Goal: Transaction & Acquisition: Download file/media

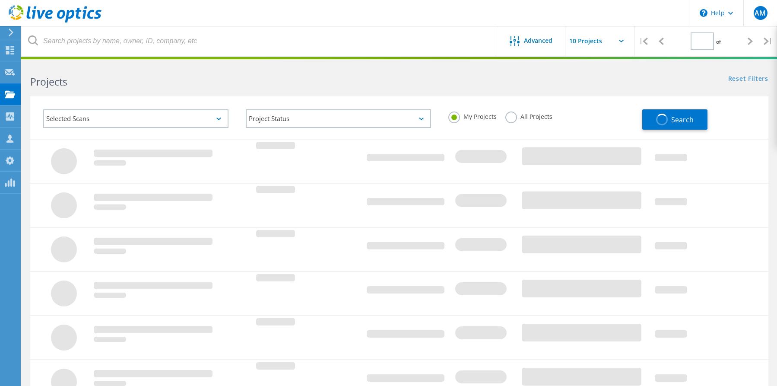
type input "1"
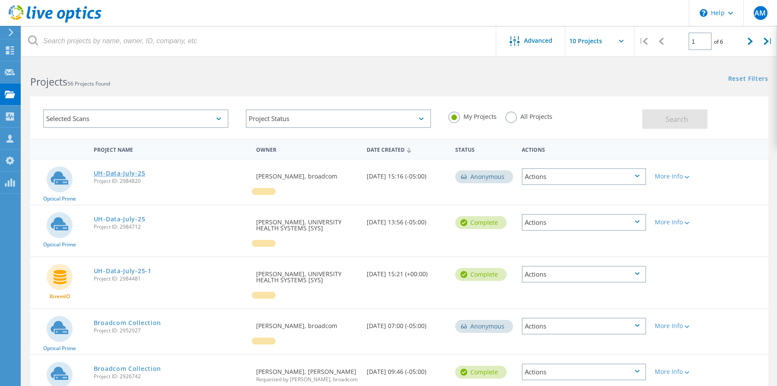
click at [125, 174] on link "UH-Data-July-25" at bounding box center [120, 173] width 52 height 6
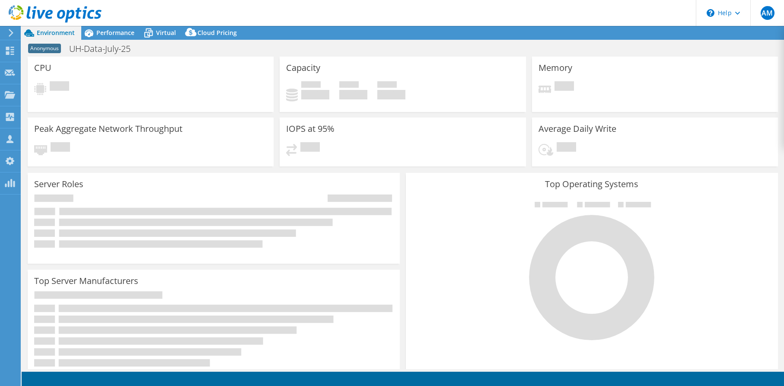
select select "USD"
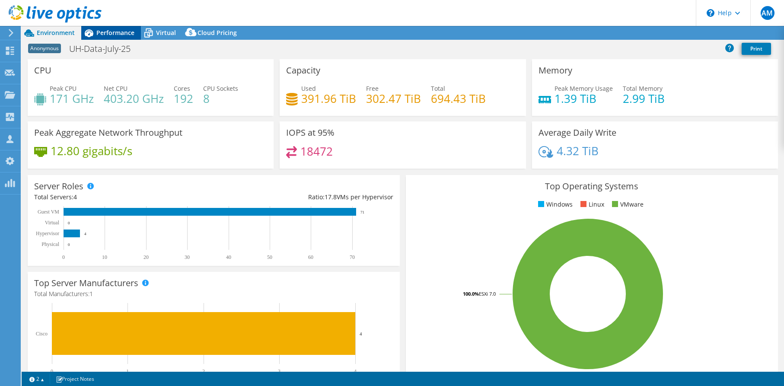
click at [116, 35] on span "Performance" at bounding box center [115, 33] width 38 height 8
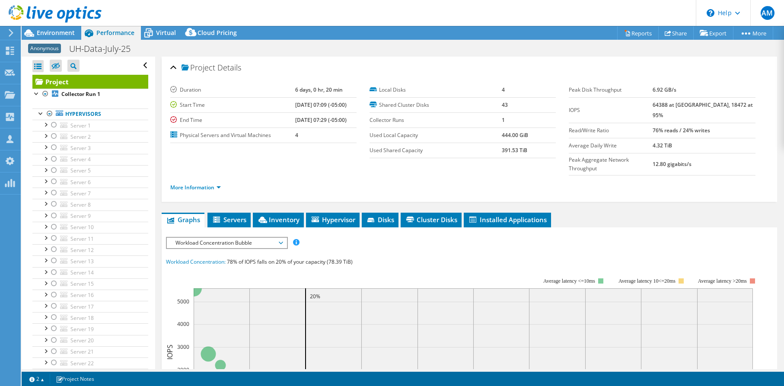
click at [14, 31] on icon at bounding box center [11, 33] width 6 height 8
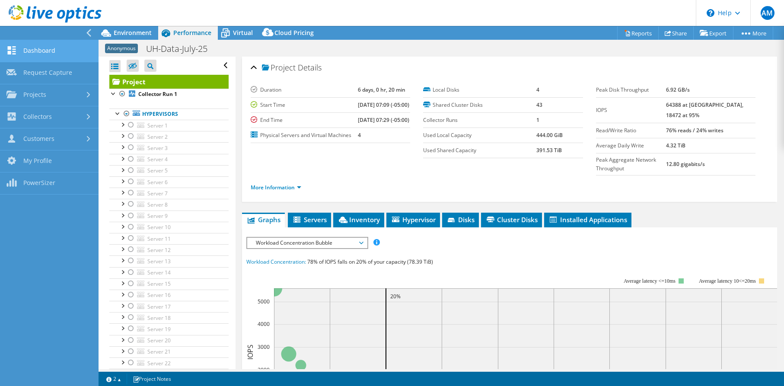
click at [69, 51] on link "Dashboard" at bounding box center [49, 51] width 98 height 22
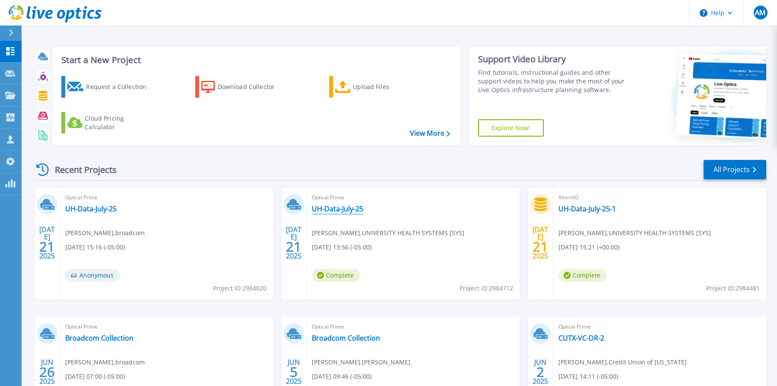
click at [340, 208] on link "UH-Data-July-25" at bounding box center [337, 208] width 51 height 9
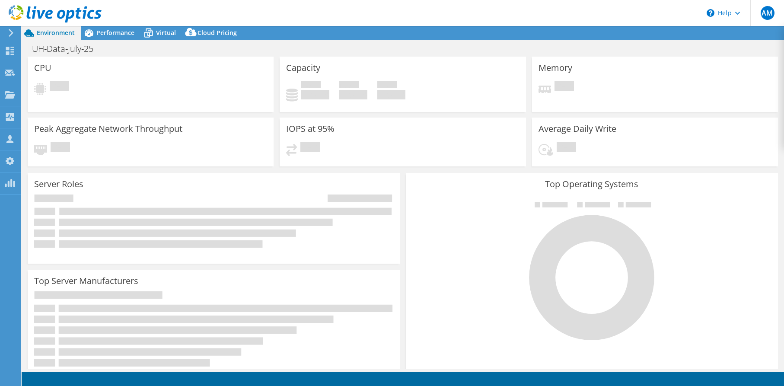
select select "USD"
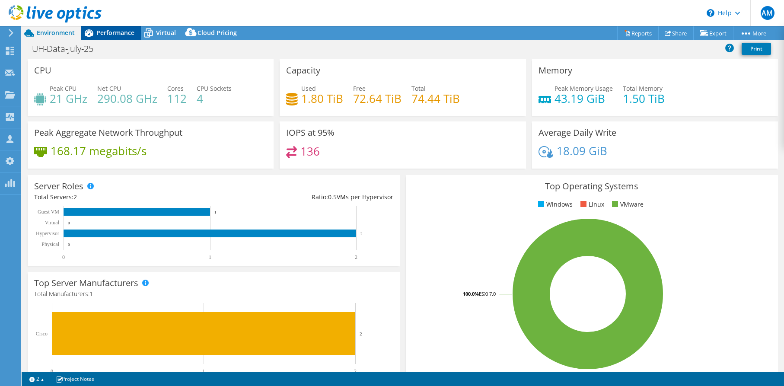
click at [113, 34] on span "Performance" at bounding box center [115, 33] width 38 height 8
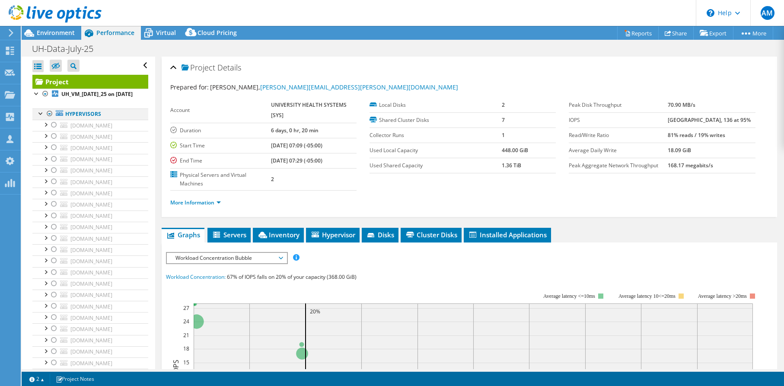
click at [50, 119] on div at bounding box center [49, 113] width 9 height 10
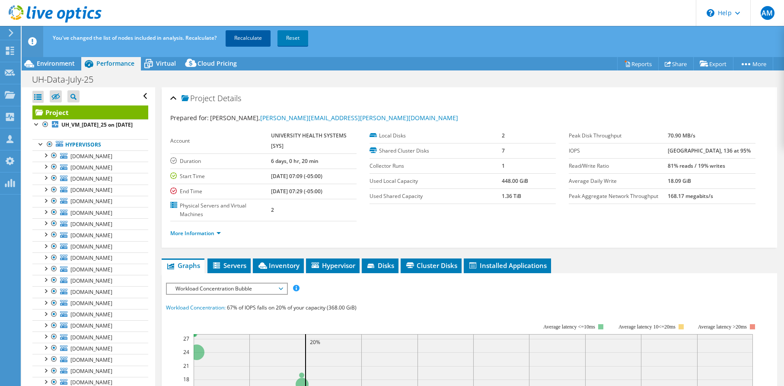
click at [241, 33] on link "Recalculate" at bounding box center [248, 38] width 45 height 16
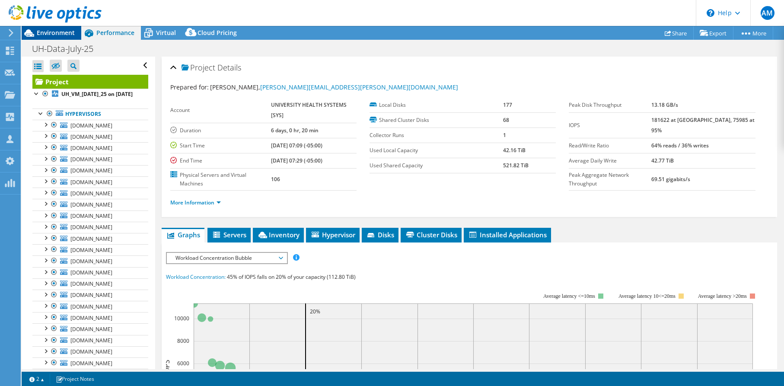
click at [58, 33] on span "Environment" at bounding box center [56, 33] width 38 height 8
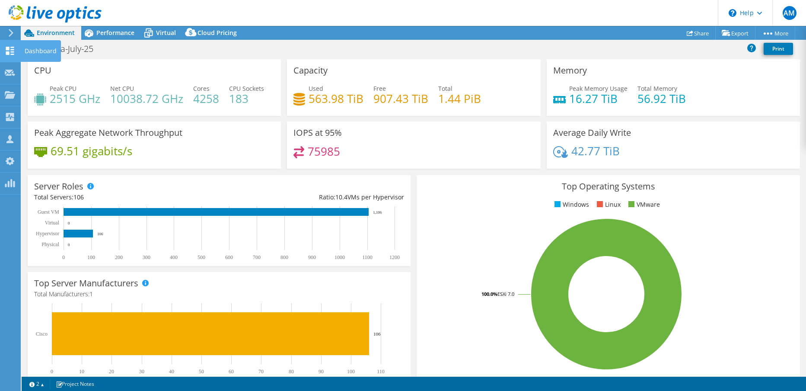
click at [10, 49] on icon at bounding box center [10, 51] width 10 height 8
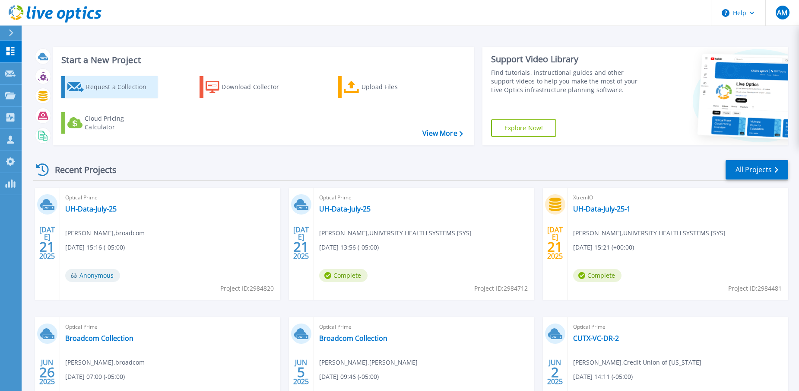
click at [120, 84] on div "Request a Collection" at bounding box center [120, 86] width 69 height 17
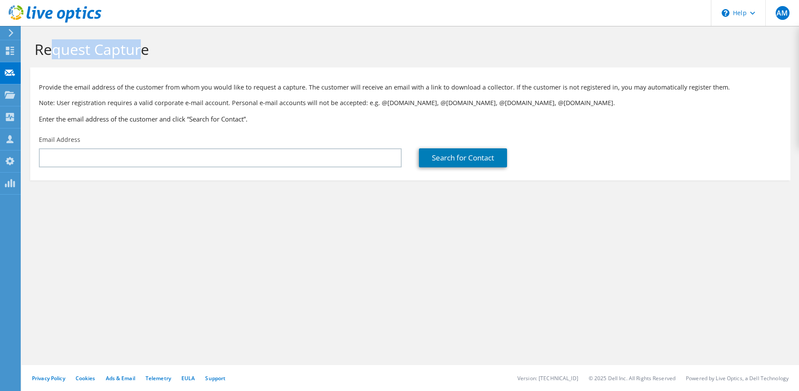
drag, startPoint x: 52, startPoint y: 52, endPoint x: 141, endPoint y: 48, distance: 89.1
click at [141, 48] on h1 "Request Capture" at bounding box center [408, 49] width 747 height 18
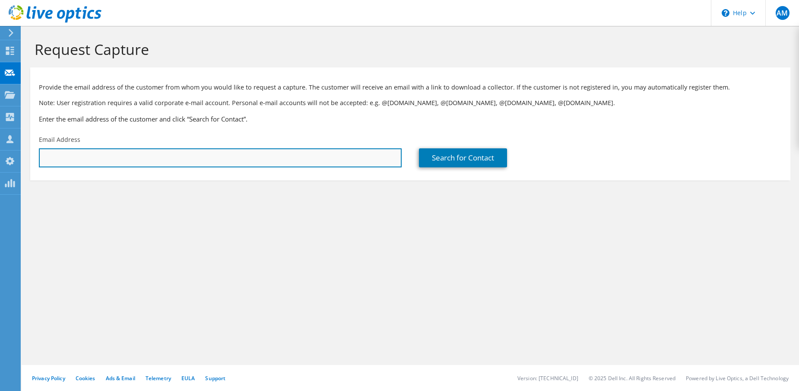
click at [174, 159] on input "text" at bounding box center [220, 157] width 363 height 19
type input "[PERSON_NAME][EMAIL_ADDRESS][PERSON_NAME][DOMAIN_NAME]"
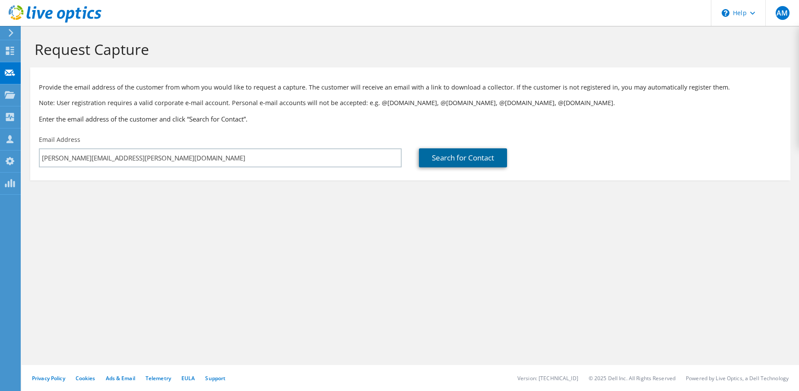
click at [471, 161] on link "Search for Contact" at bounding box center [463, 157] width 88 height 19
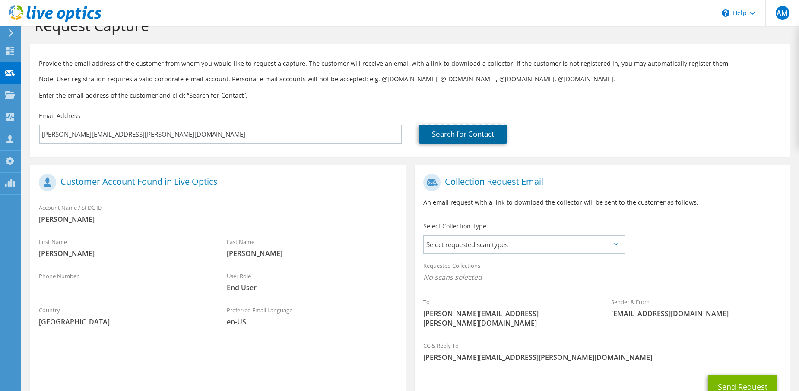
scroll to position [54, 0]
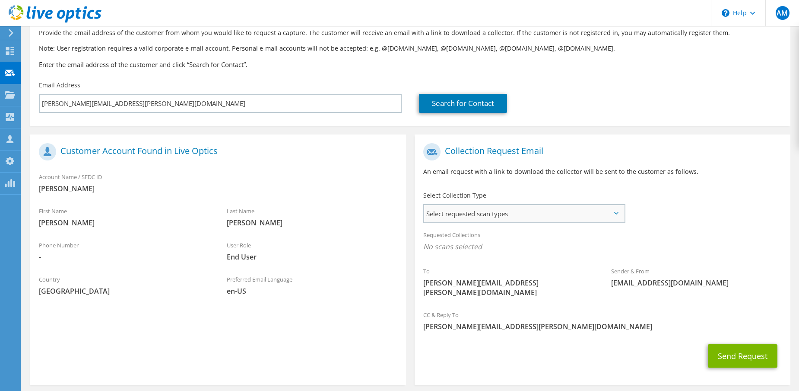
click at [607, 208] on span "Select requested scan types" at bounding box center [524, 213] width 200 height 17
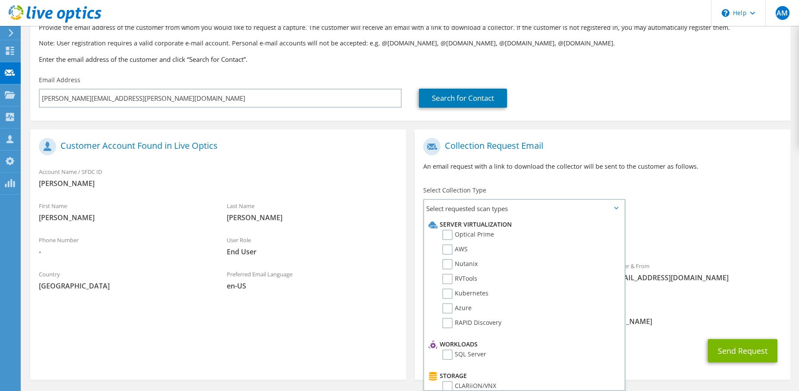
scroll to position [82, 0]
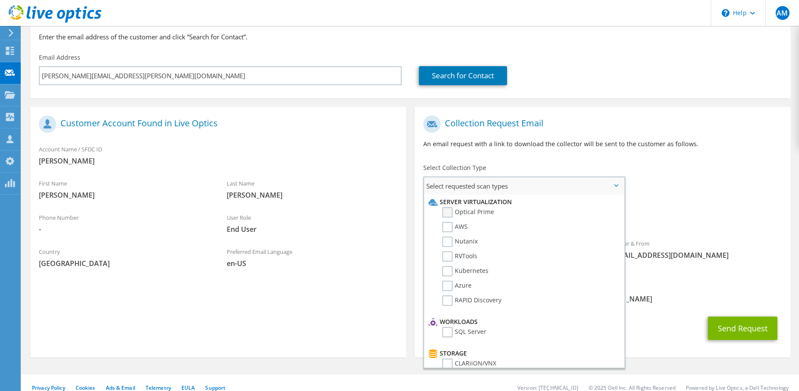
click at [449, 214] on label "Optical Prime" at bounding box center [468, 212] width 52 height 10
click at [0, 0] on input "Optical Prime" at bounding box center [0, 0] width 0 height 0
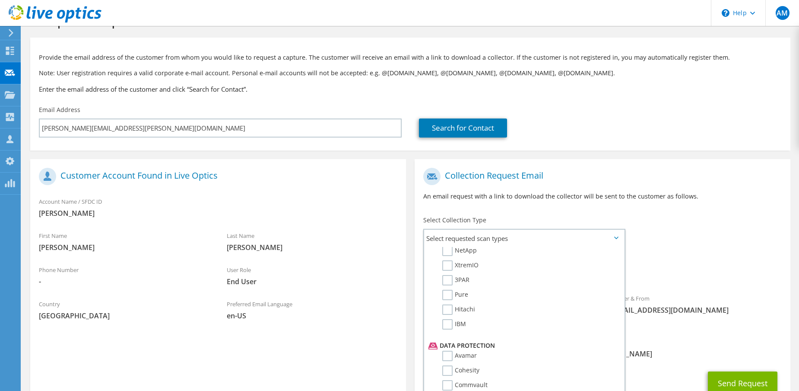
scroll to position [42, 0]
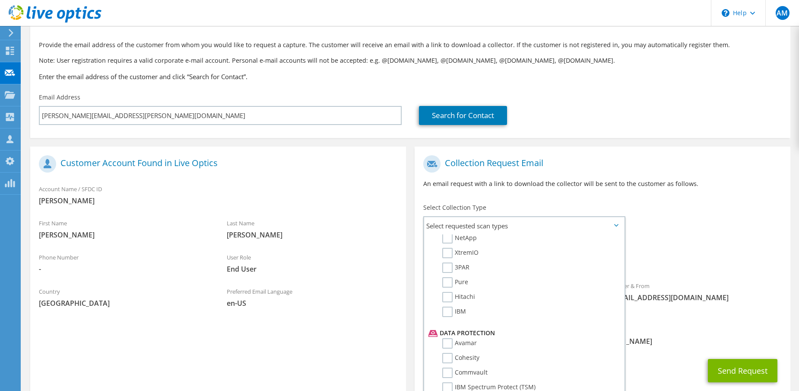
click at [638, 211] on div "To john.belanger@mclaneco.com Sender & From liveoptics@liveoptics.com" at bounding box center [603, 235] width 376 height 169
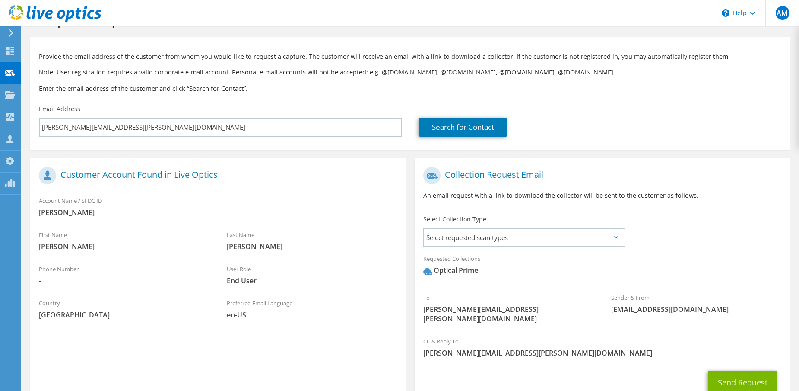
scroll to position [44, 0]
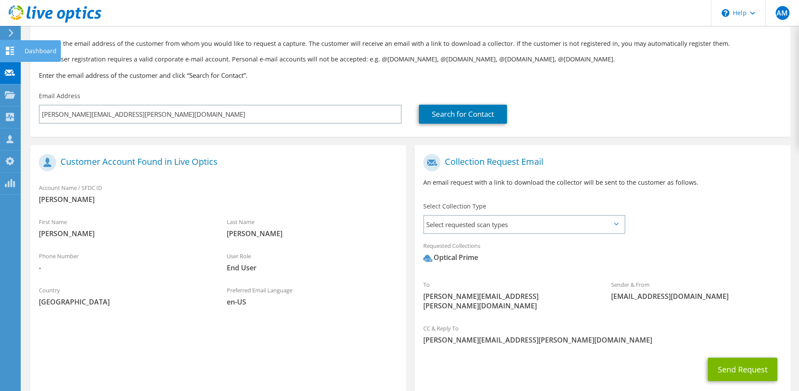
click at [10, 53] on icon at bounding box center [10, 51] width 10 height 8
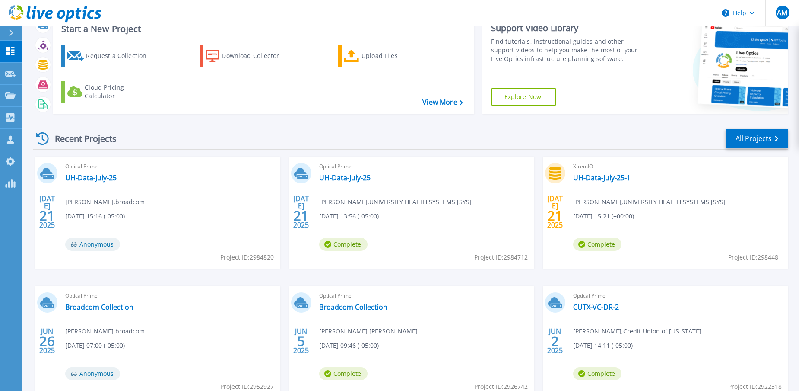
scroll to position [40, 0]
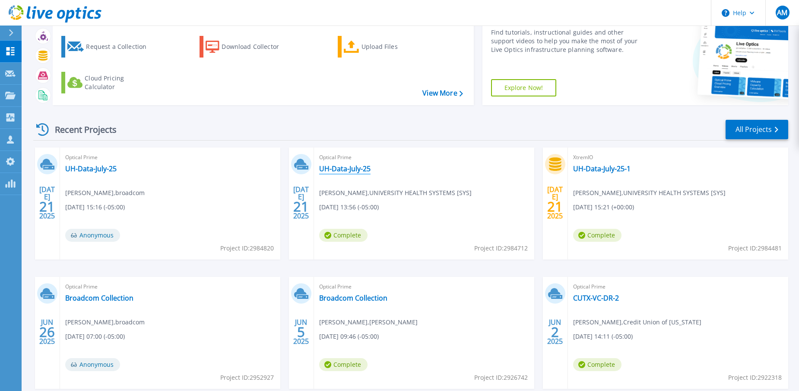
click at [334, 172] on link "UH-Data-July-25" at bounding box center [344, 168] width 51 height 9
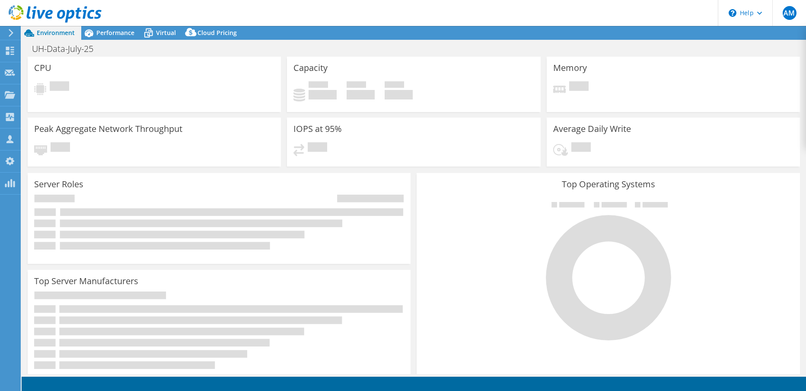
select select "USD"
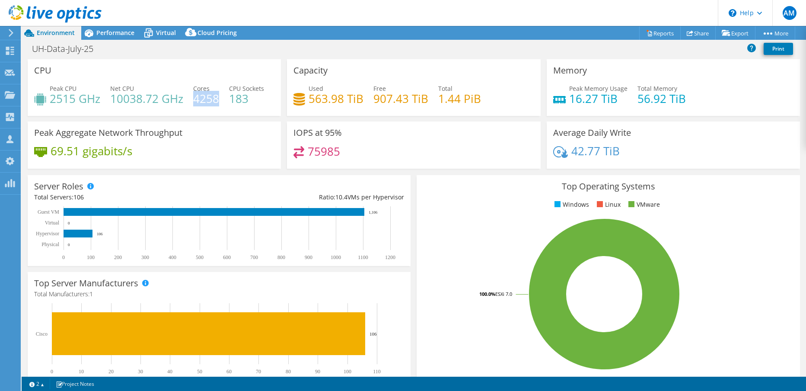
drag, startPoint x: 193, startPoint y: 101, endPoint x: 217, endPoint y: 99, distance: 24.7
click at [217, 99] on h4 "4258" at bounding box center [206, 99] width 26 height 10
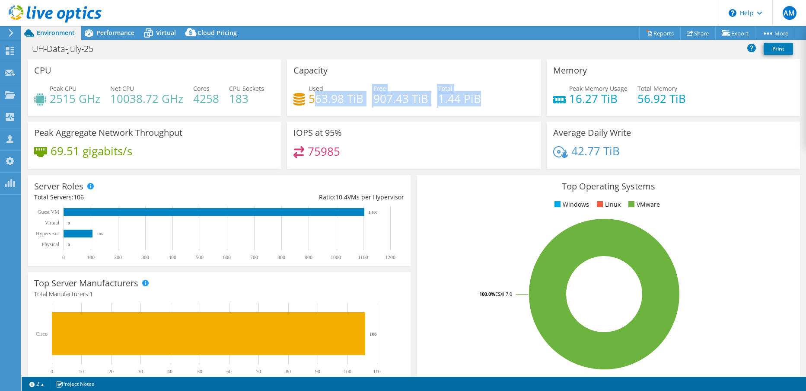
drag, startPoint x: 310, startPoint y: 98, endPoint x: 490, endPoint y: 105, distance: 180.3
click at [490, 105] on div "Used 563.98 TiB Free 907.43 TiB Total 1.44 PiB" at bounding box center [413, 98] width 240 height 28
click at [193, 100] on h4 "4258" at bounding box center [206, 99] width 26 height 10
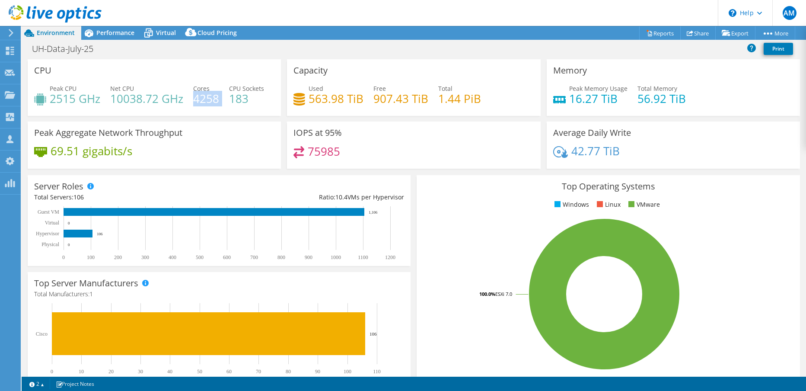
drag, startPoint x: 193, startPoint y: 100, endPoint x: 219, endPoint y: 100, distance: 26.8
click at [219, 100] on div "Peak CPU 2515 GHz Net CPU 10038.72 GHz Cores 4258 CPU Sockets 183" at bounding box center [154, 98] width 240 height 28
click at [207, 98] on h4 "4258" at bounding box center [206, 99] width 26 height 10
drag, startPoint x: 193, startPoint y: 99, endPoint x: 227, endPoint y: 101, distance: 34.2
click at [227, 101] on div "Peak CPU 2515 GHz Net CPU 10038.72 GHz Cores 4258 CPU Sockets 183" at bounding box center [154, 98] width 240 height 28
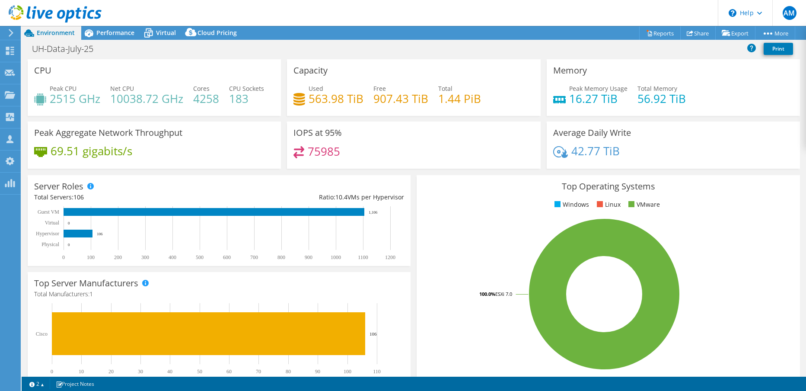
click at [193, 99] on h4 "4258" at bounding box center [206, 99] width 26 height 10
drag, startPoint x: 193, startPoint y: 99, endPoint x: 221, endPoint y: 99, distance: 28.1
click at [221, 99] on div "Peak CPU 2515 GHz Net CPU 10038.72 GHz Cores 4258 CPU Sockets 183" at bounding box center [154, 98] width 240 height 28
click at [206, 99] on h4 "4258" at bounding box center [206, 99] width 26 height 10
drag, startPoint x: 194, startPoint y: 98, endPoint x: 218, endPoint y: 100, distance: 24.3
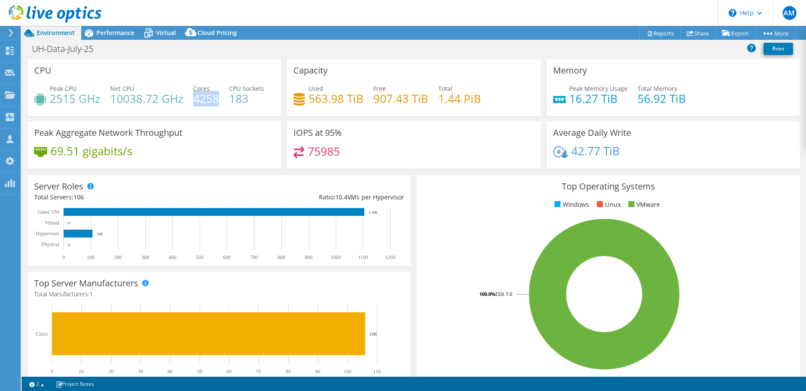
click at [218, 100] on h4 "4258" at bounding box center [206, 99] width 26 height 10
click at [202, 109] on div "Peak CPU 2515 GHz Net CPU 10038.72 GHz Cores 4258 CPU Sockets 183" at bounding box center [154, 98] width 240 height 28
click at [654, 30] on link "Reports" at bounding box center [659, 32] width 41 height 13
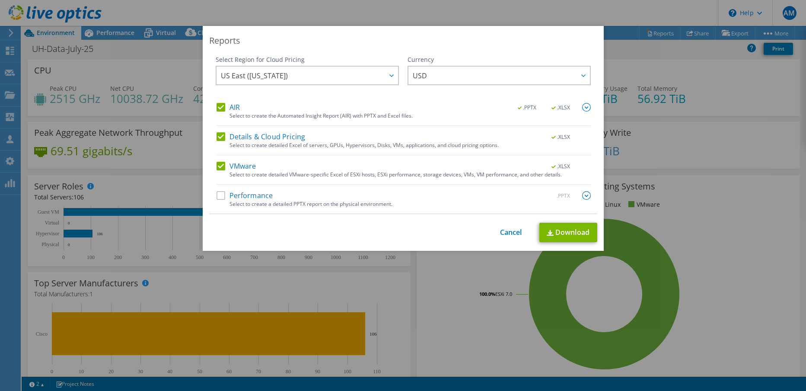
click at [219, 137] on label "Details & Cloud Pricing" at bounding box center [260, 136] width 89 height 9
click at [0, 0] on input "Details & Cloud Pricing" at bounding box center [0, 0] width 0 height 0
click at [217, 106] on label "AIR" at bounding box center [227, 107] width 23 height 9
click at [0, 0] on input "AIR" at bounding box center [0, 0] width 0 height 0
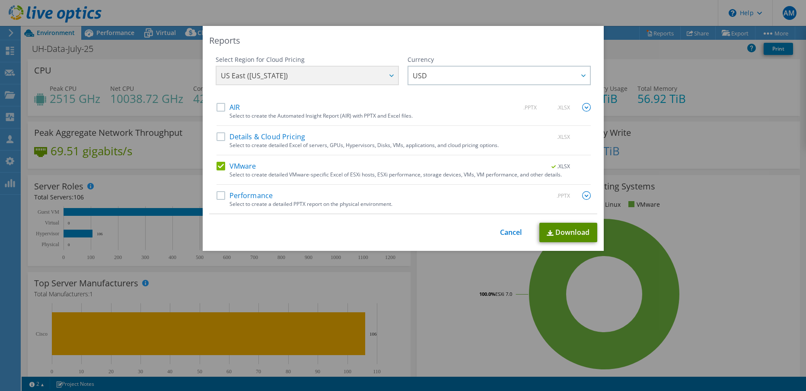
click at [562, 230] on link "Download" at bounding box center [568, 231] width 58 height 19
click at [496, 226] on div "This process may take a while, please wait... Cancel Download" at bounding box center [403, 231] width 388 height 19
drag, startPoint x: 504, startPoint y: 232, endPoint x: 500, endPoint y: 258, distance: 26.6
click at [504, 232] on link "Cancel" at bounding box center [511, 232] width 22 height 8
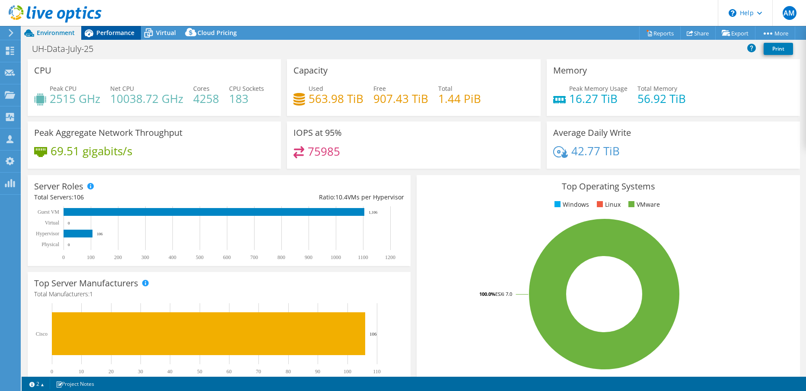
click at [119, 34] on span "Performance" at bounding box center [115, 33] width 38 height 8
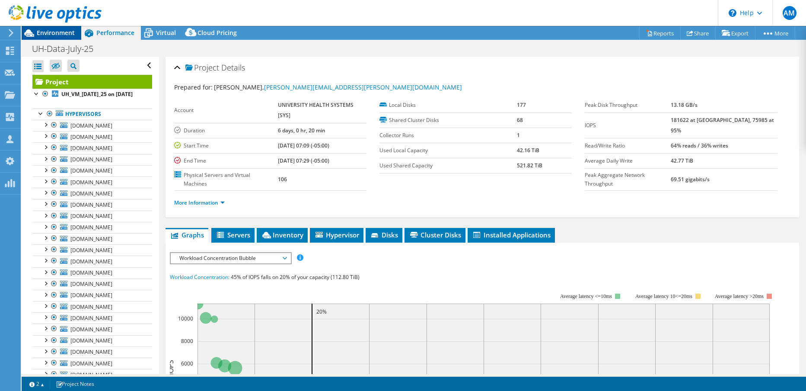
click at [68, 34] on span "Environment" at bounding box center [56, 33] width 38 height 8
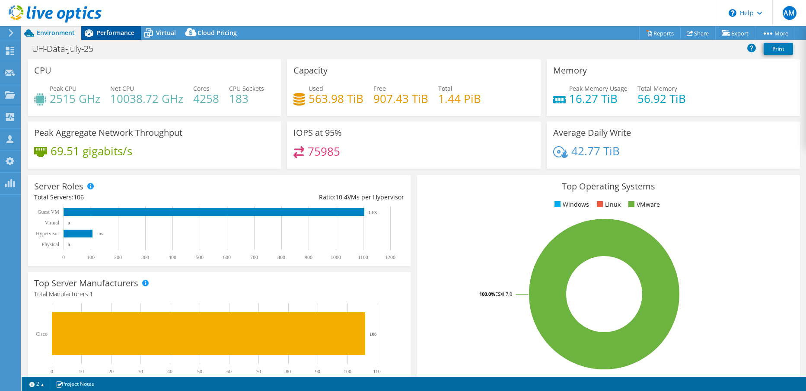
click at [114, 32] on span "Performance" at bounding box center [115, 33] width 38 height 8
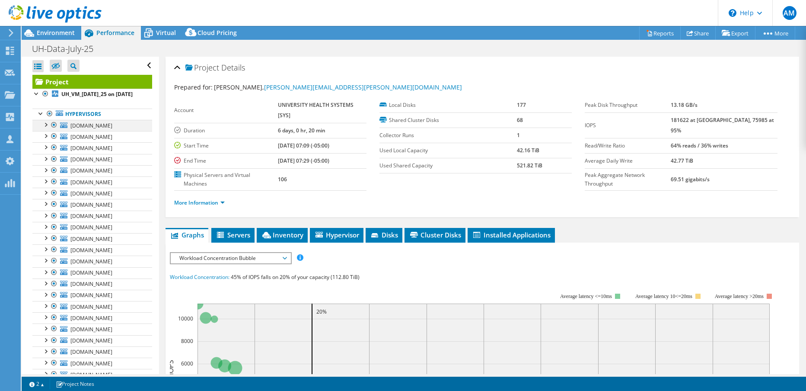
click at [50, 126] on div at bounding box center [54, 125] width 9 height 10
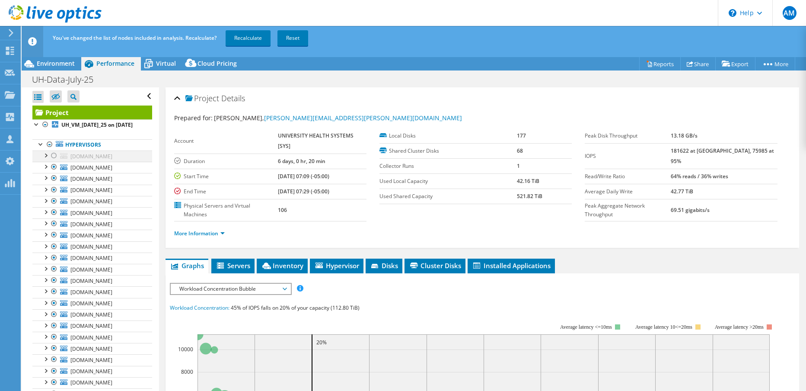
click at [50, 154] on div at bounding box center [54, 155] width 9 height 10
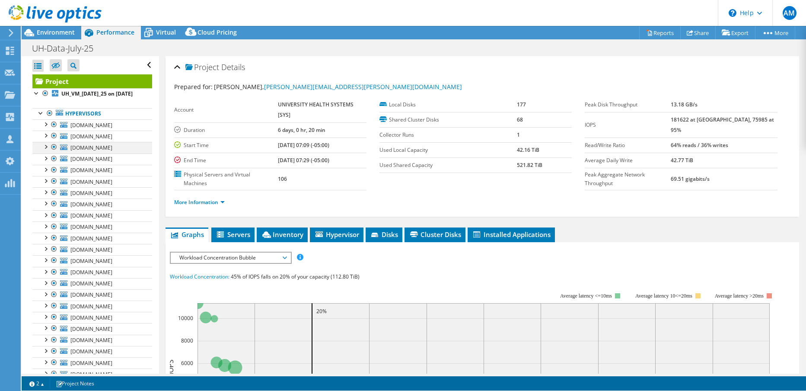
click at [48, 153] on li "[DOMAIN_NAME] TC-UC-07-DS-01 TC-UC-07-DS-02 Network Interfaces" at bounding box center [92, 147] width 120 height 11
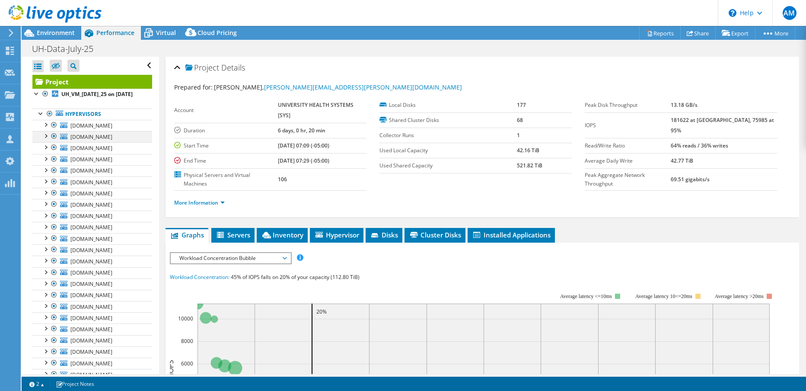
click at [45, 137] on div at bounding box center [45, 135] width 9 height 9
click at [50, 170] on div at bounding box center [49, 169] width 9 height 9
click at [62, 33] on span "Environment" at bounding box center [56, 33] width 38 height 8
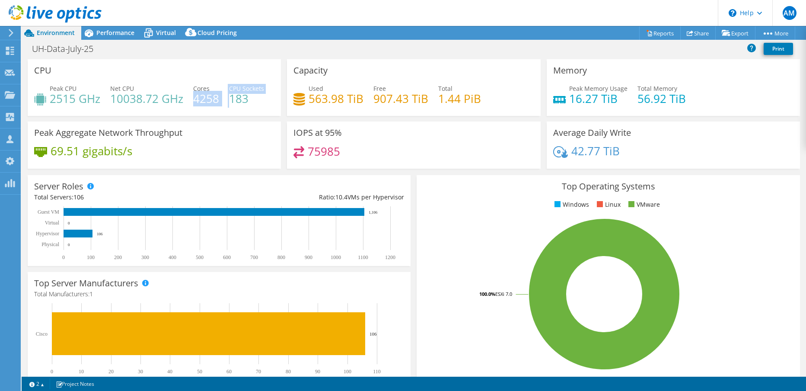
drag, startPoint x: 194, startPoint y: 101, endPoint x: 228, endPoint y: 102, distance: 34.1
click at [228, 102] on div "Peak CPU 2515 GHz Net CPU 10038.72 GHz Cores 4258 CPU Sockets 183" at bounding box center [154, 98] width 240 height 28
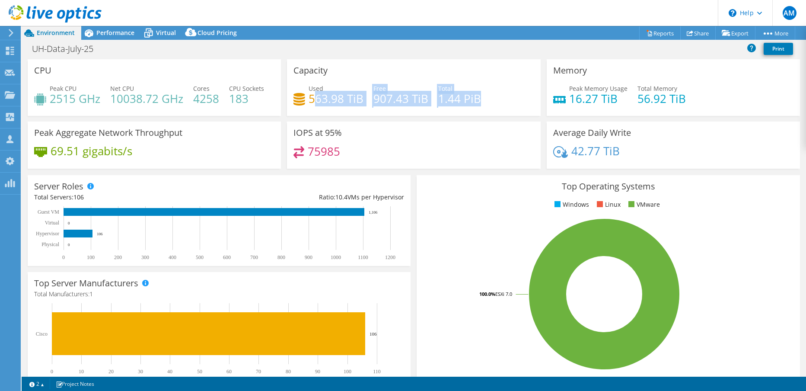
drag, startPoint x: 312, startPoint y: 95, endPoint x: 486, endPoint y: 97, distance: 173.7
click at [486, 97] on div "Used 563.98 TiB Free 907.43 TiB Total 1.44 PiB" at bounding box center [413, 98] width 240 height 28
